Goal: Information Seeking & Learning: Learn about a topic

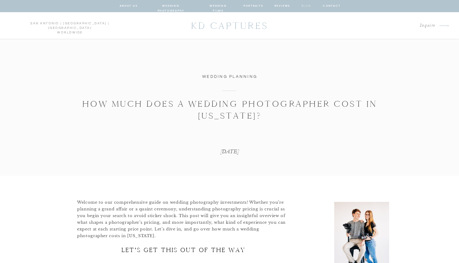
click at [307, 6] on nav "blog" at bounding box center [306, 5] width 11 height 5
click at [306, 6] on nav "blog" at bounding box center [306, 5] width 11 height 5
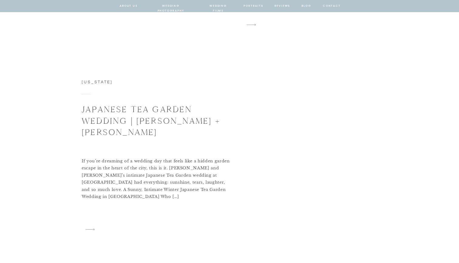
scroll to position [1037, 0]
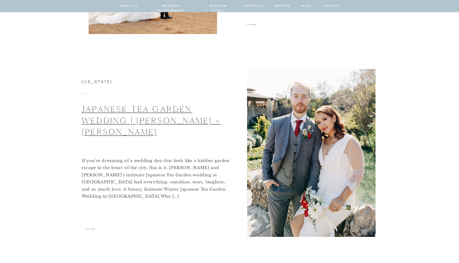
click at [161, 109] on link "Japanese Tea Garden Wedding | [PERSON_NAME] + [PERSON_NAME]" at bounding box center [151, 120] width 139 height 33
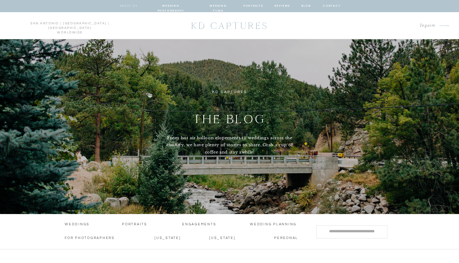
click at [137, 5] on nav "about us" at bounding box center [129, 5] width 18 height 5
